Goal: Information Seeking & Learning: Learn about a topic

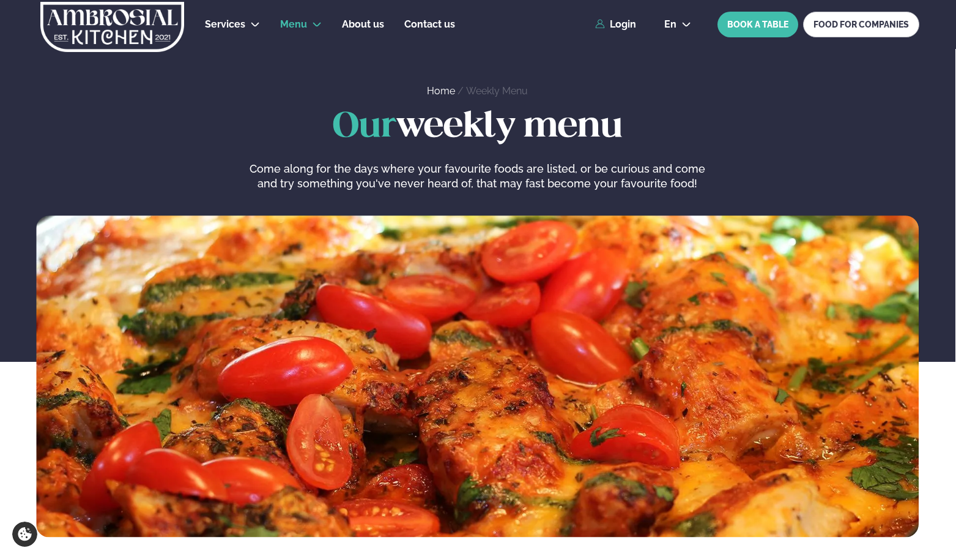
scroll to position [551, 0]
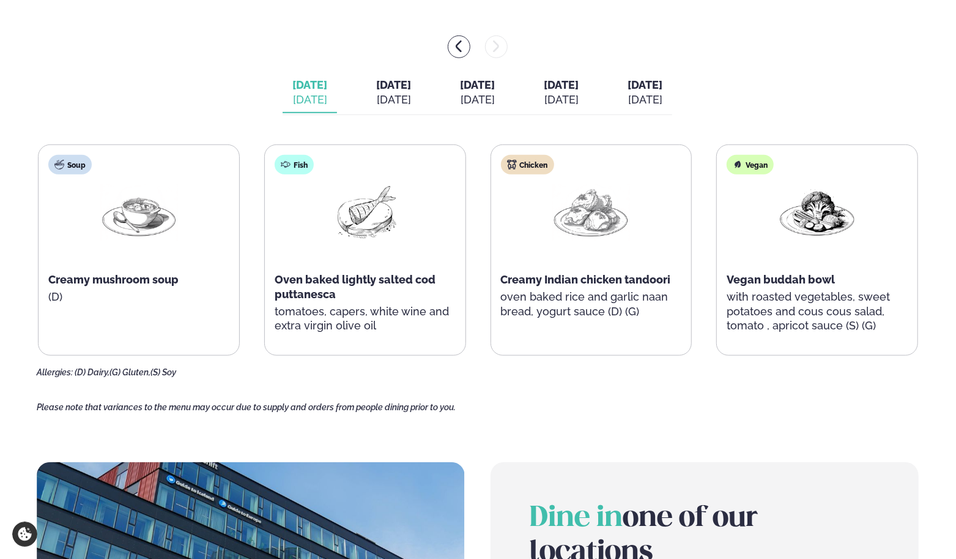
click at [381, 102] on div "[DATE]" at bounding box center [393, 99] width 35 height 15
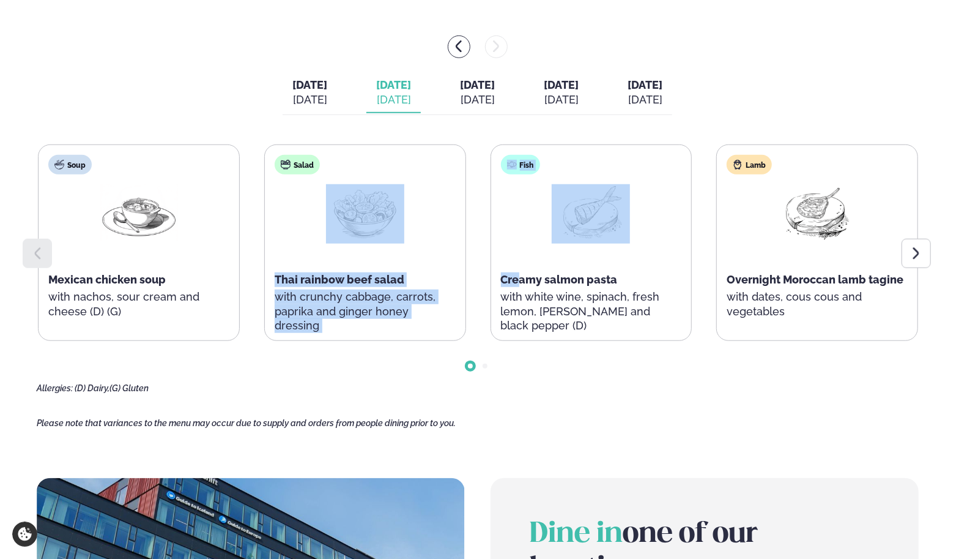
drag, startPoint x: 477, startPoint y: 122, endPoint x: 522, endPoint y: 269, distance: 153.5
click at [522, 269] on div "[DATE] [DATE] [DATE] [DATE] [DATE] [DATE] [DATE] [DATE] [DATE] [DATE] Soup Mexi…" at bounding box center [478, 214] width 882 height 358
click at [482, 149] on div "Soup Mexican chicken soup with nachos, sour cream and cheese (D) (G) Salad Thai…" at bounding box center [478, 242] width 880 height 196
click at [297, 78] on span "[DATE]" at bounding box center [309, 84] width 35 height 13
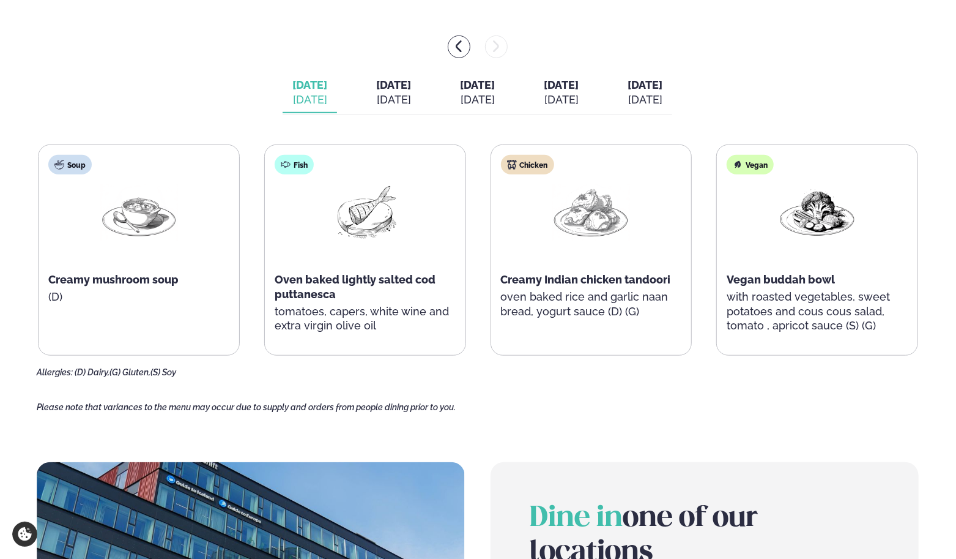
click at [366, 79] on button "[DATE] [DATE]" at bounding box center [393, 93] width 54 height 40
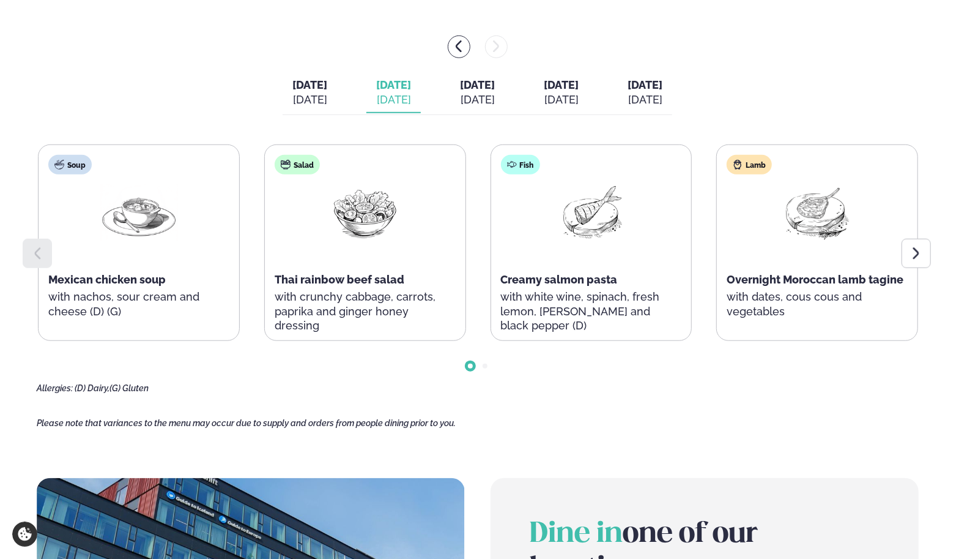
click at [312, 95] on button "[DATE] [DATE]" at bounding box center [310, 93] width 54 height 40
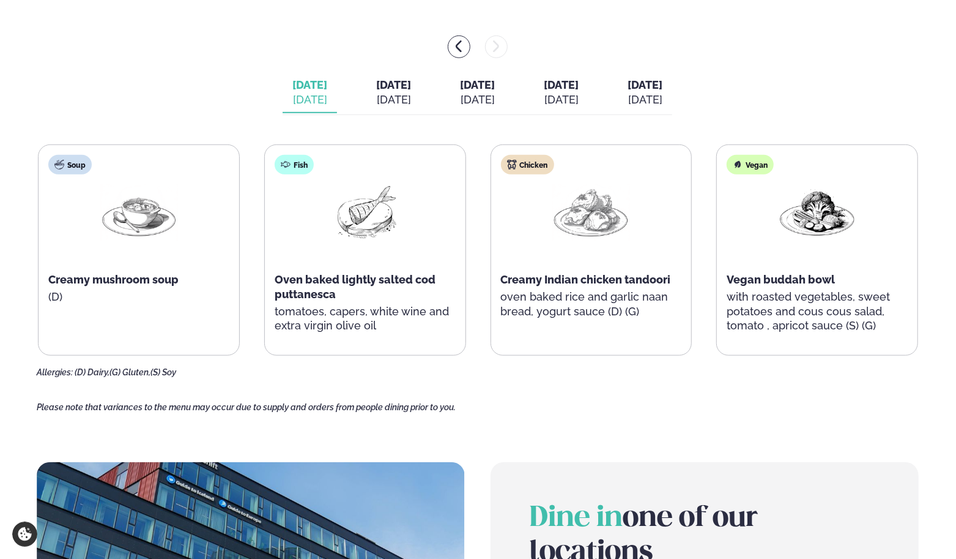
click at [377, 95] on div "[DATE]" at bounding box center [393, 99] width 35 height 15
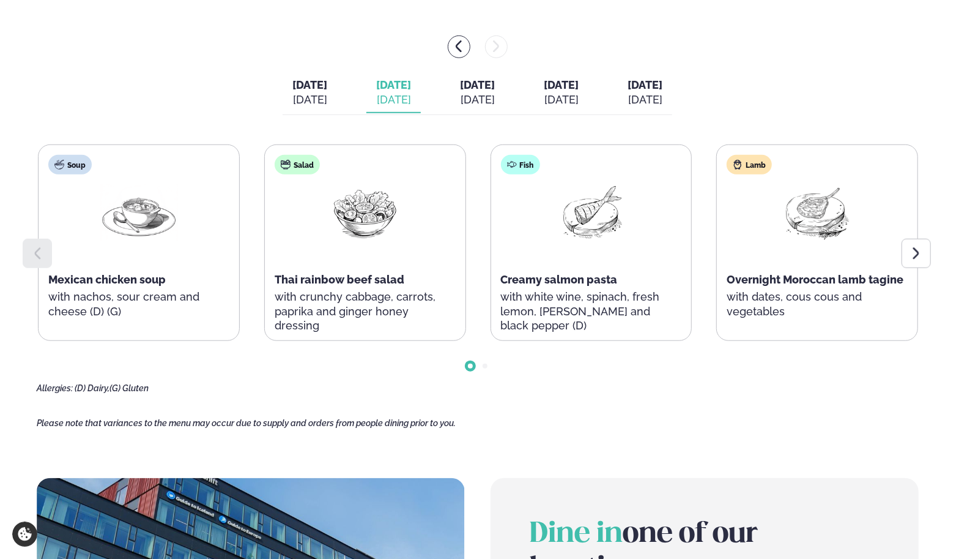
click at [931, 238] on main "Home / Weekly Menu Our weekly menu Come along for the days where your favourite…" at bounding box center [478, 266] width 956 height 1635
click at [914, 259] on icon at bounding box center [916, 253] width 15 height 15
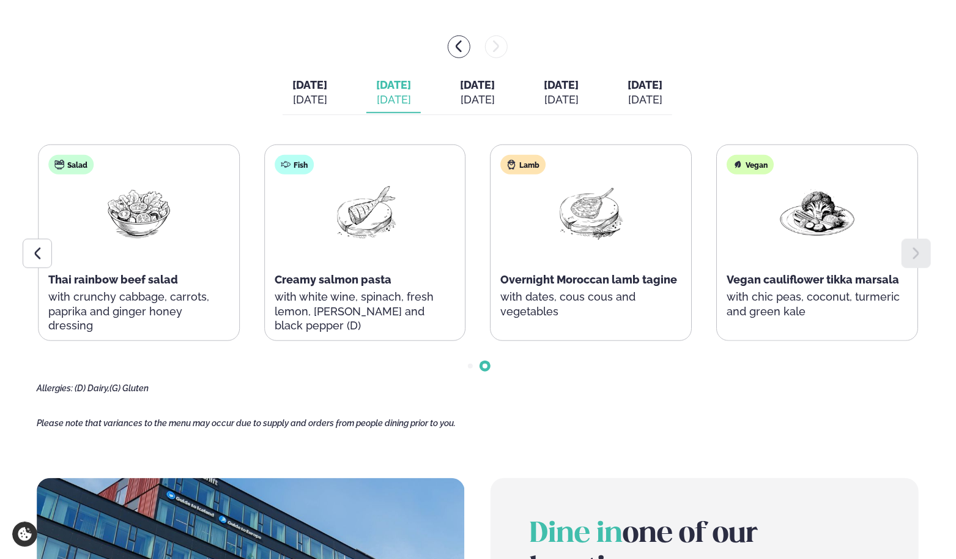
click at [470, 94] on div "[DATE]" at bounding box center [477, 99] width 35 height 15
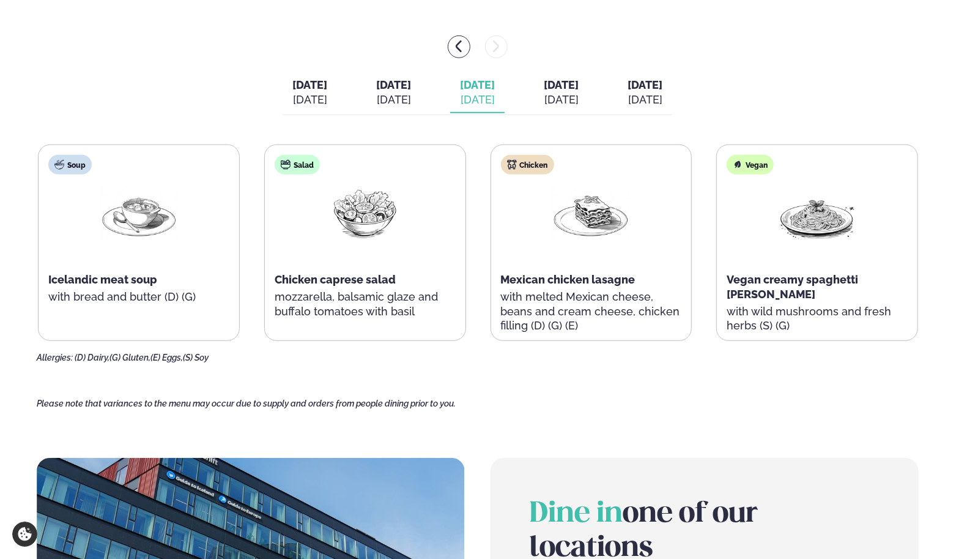
click at [579, 83] on span "[DATE]" at bounding box center [561, 84] width 35 height 13
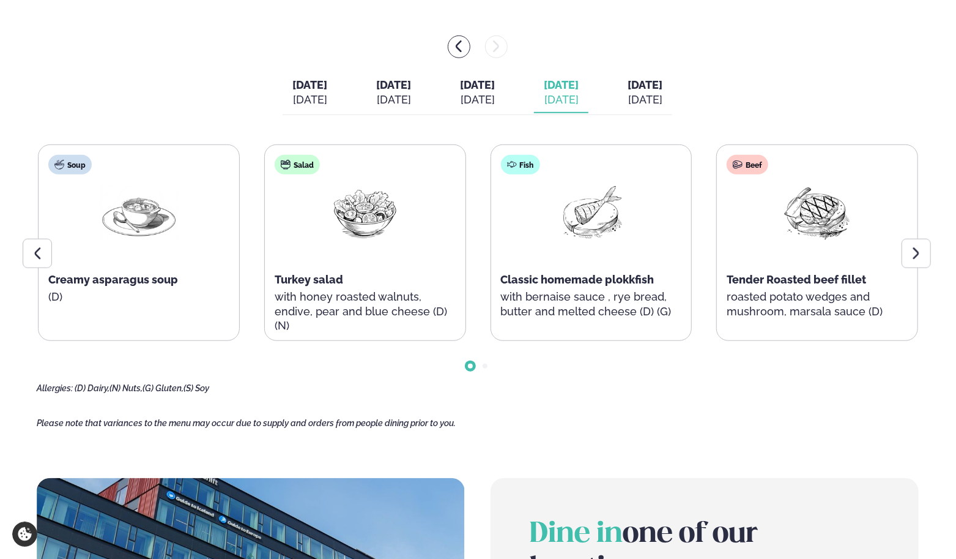
click at [923, 256] on icon at bounding box center [916, 253] width 15 height 15
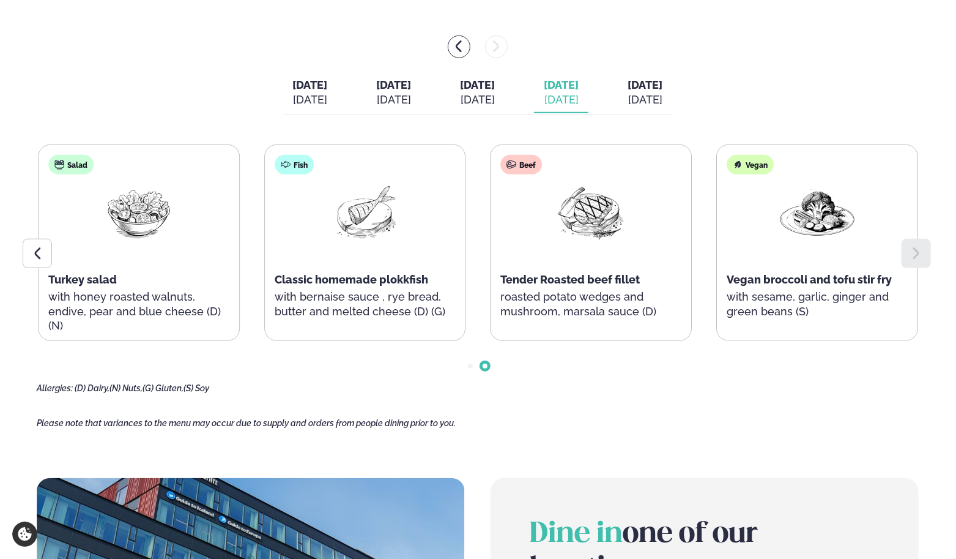
click at [33, 249] on icon at bounding box center [37, 253] width 15 height 15
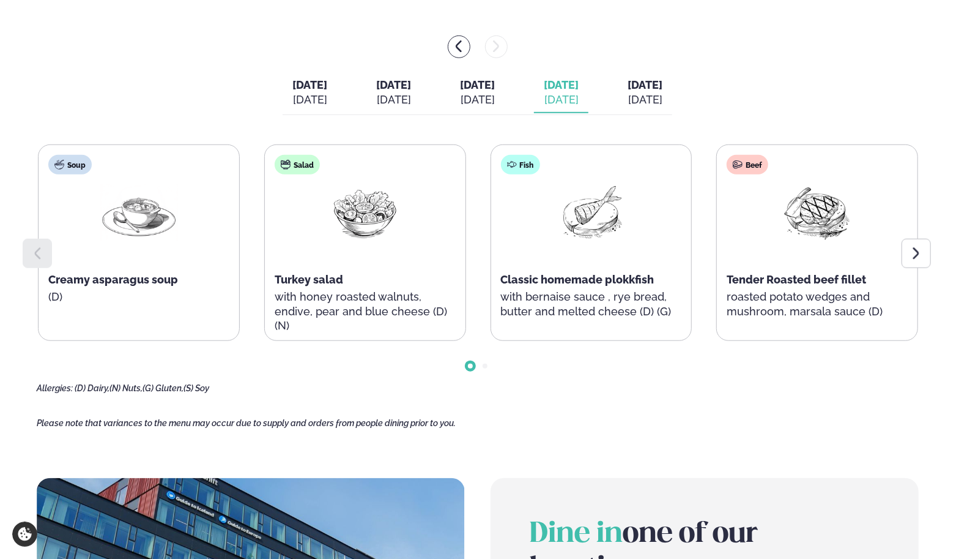
click at [663, 97] on div "[DATE]" at bounding box center [645, 99] width 35 height 15
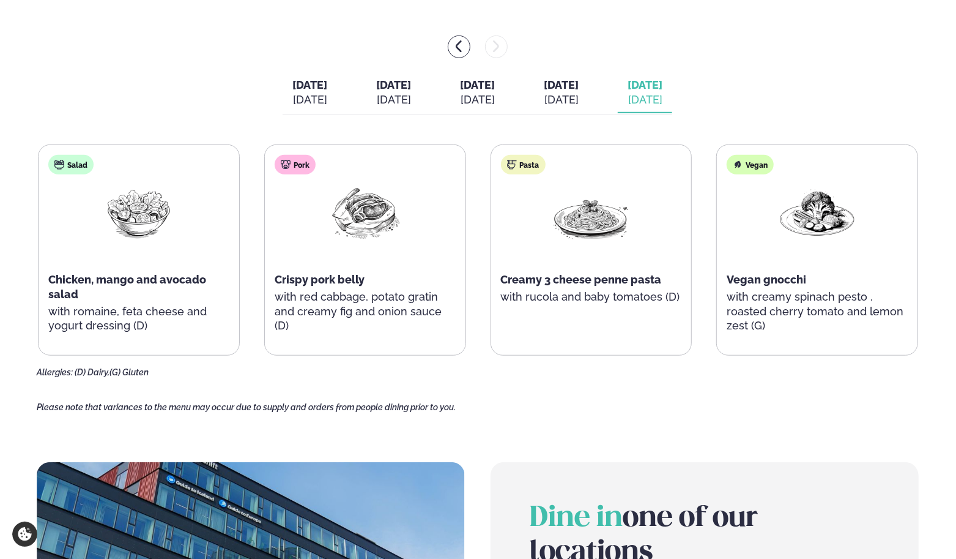
click at [292, 95] on div "[DATE]" at bounding box center [309, 99] width 35 height 15
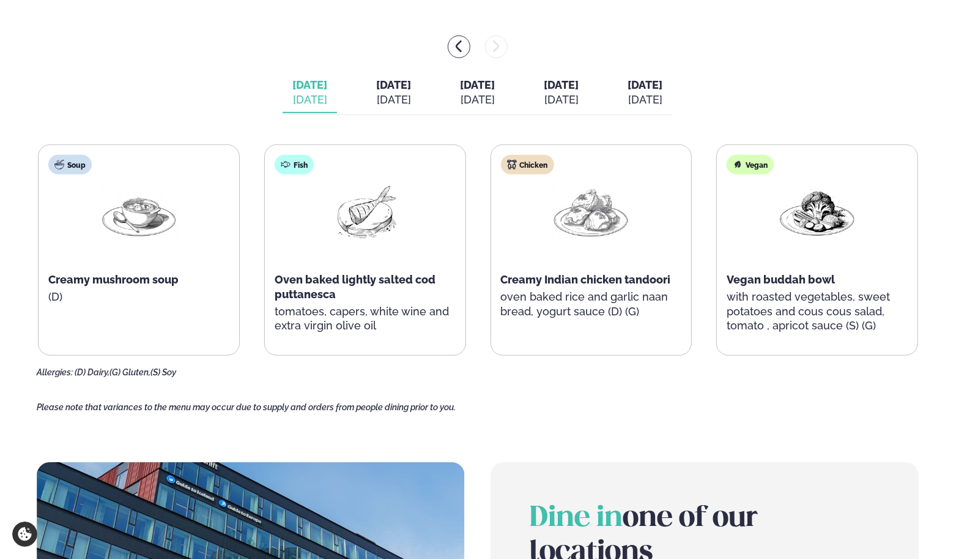
click at [460, 45] on icon "menu-btn-left" at bounding box center [459, 46] width 15 height 15
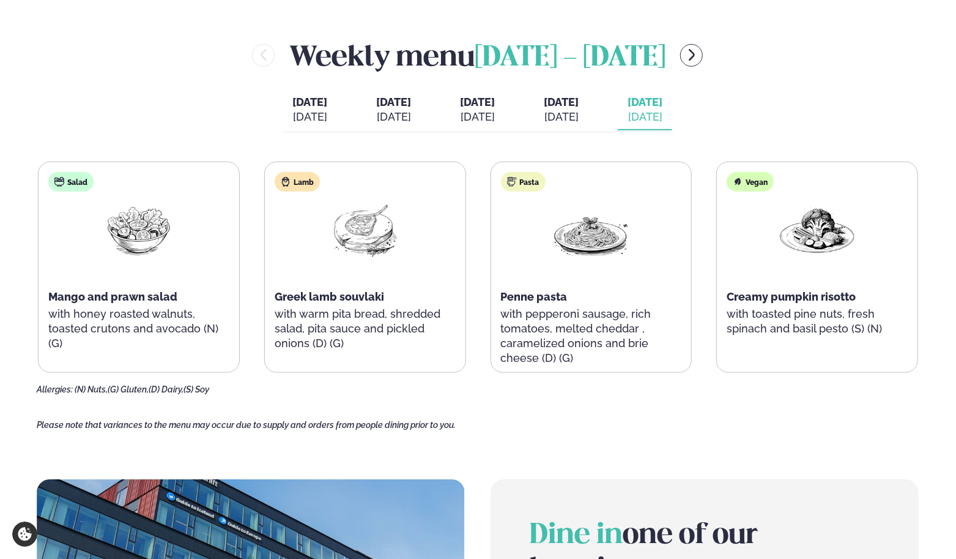
click at [808, 43] on div "Weekly menu [DATE] - [DATE]" at bounding box center [478, 55] width 882 height 40
